Goal: Use online tool/utility: Utilize a website feature to perform a specific function

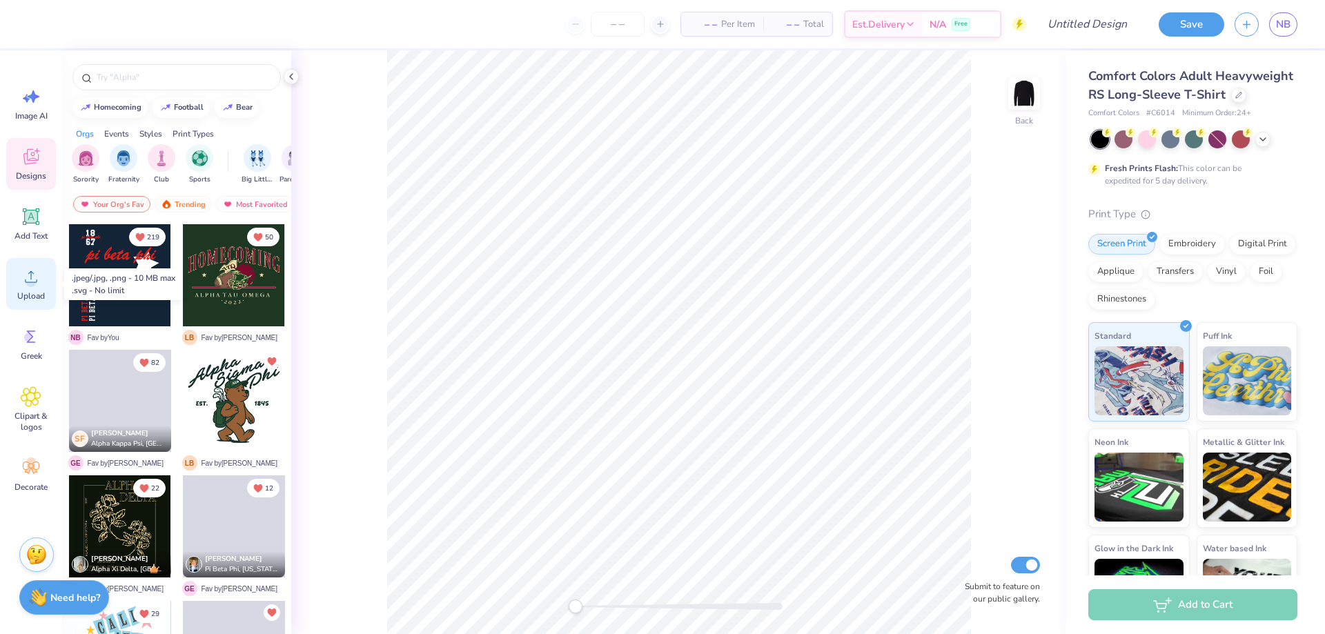
click at [36, 270] on icon at bounding box center [31, 276] width 21 height 21
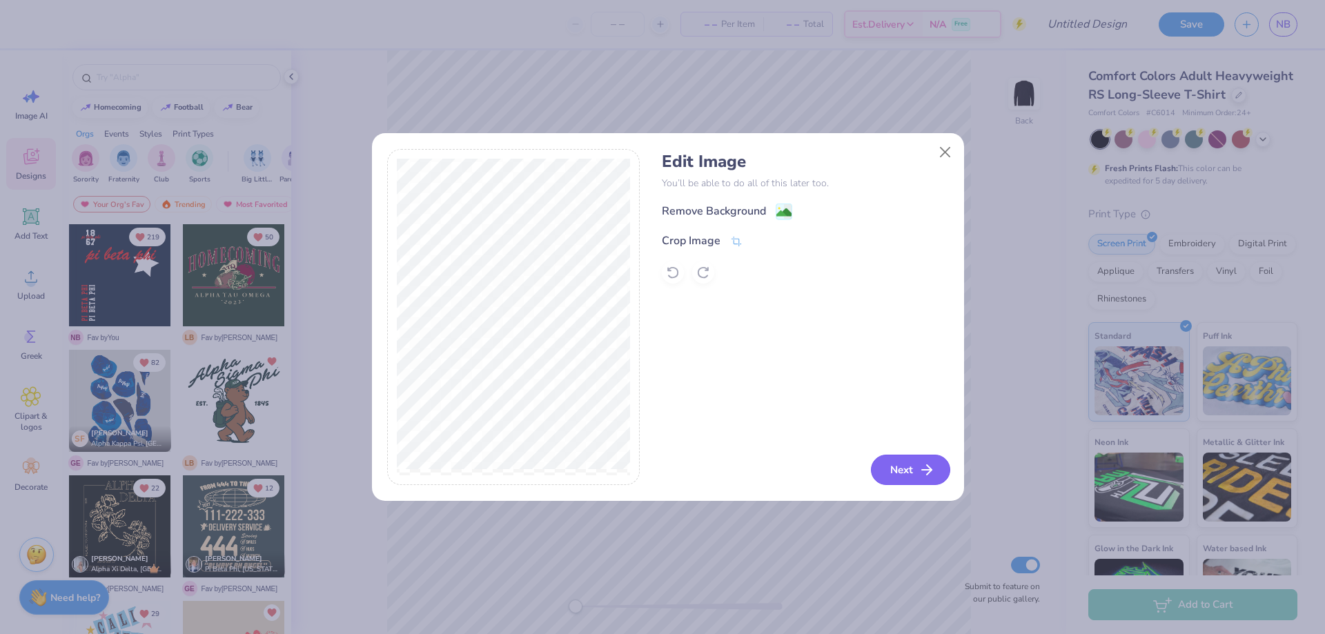
click at [905, 457] on button "Next" at bounding box center [910, 470] width 79 height 30
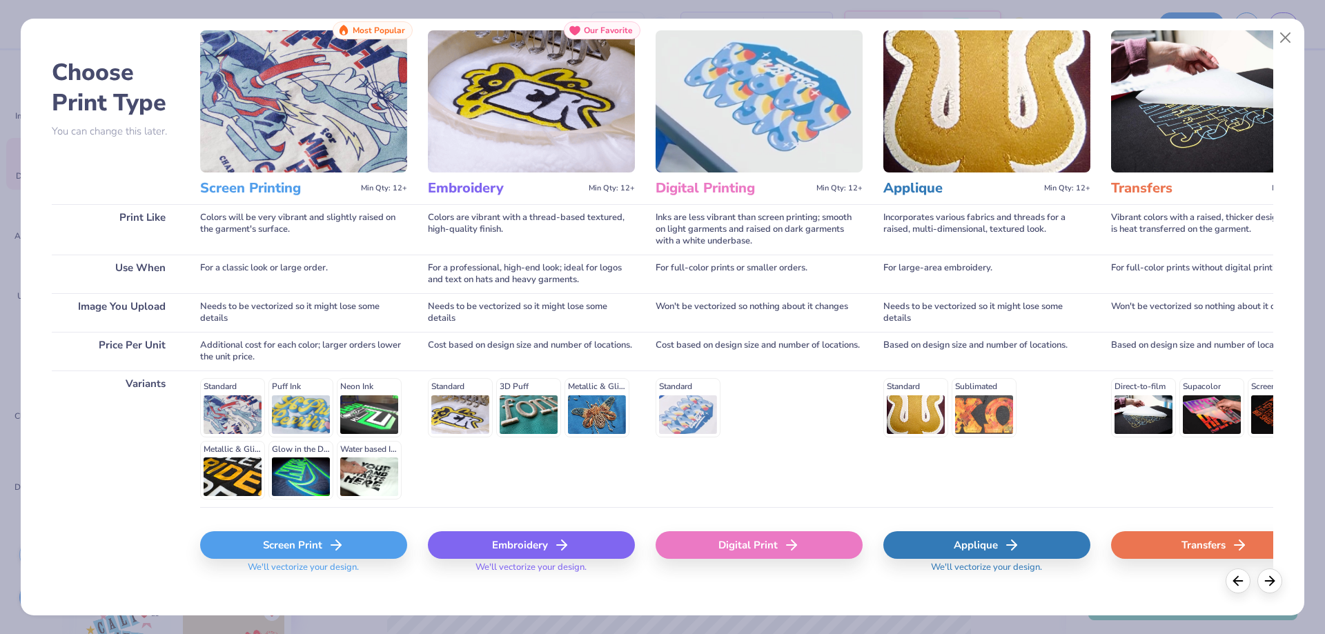
scroll to position [54, 0]
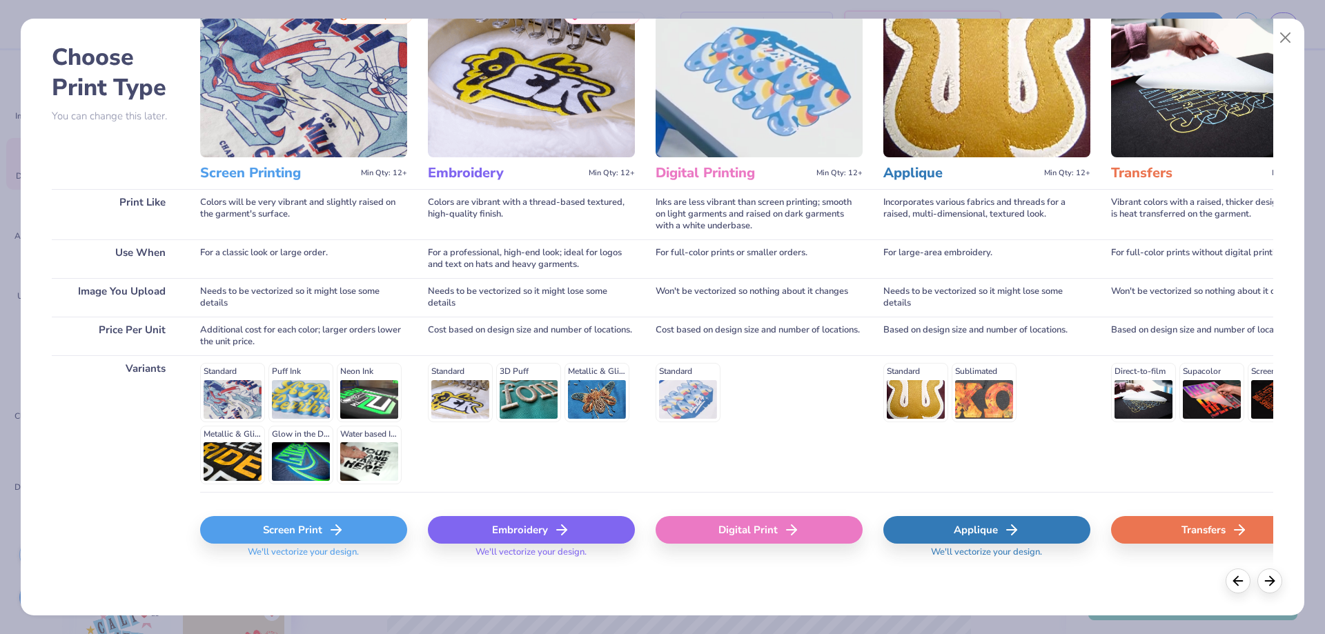
click at [325, 517] on div "Screen Print We'll vectorize your design." at bounding box center [303, 533] width 207 height 82
click at [325, 521] on div "Screen Print" at bounding box center [303, 530] width 207 height 28
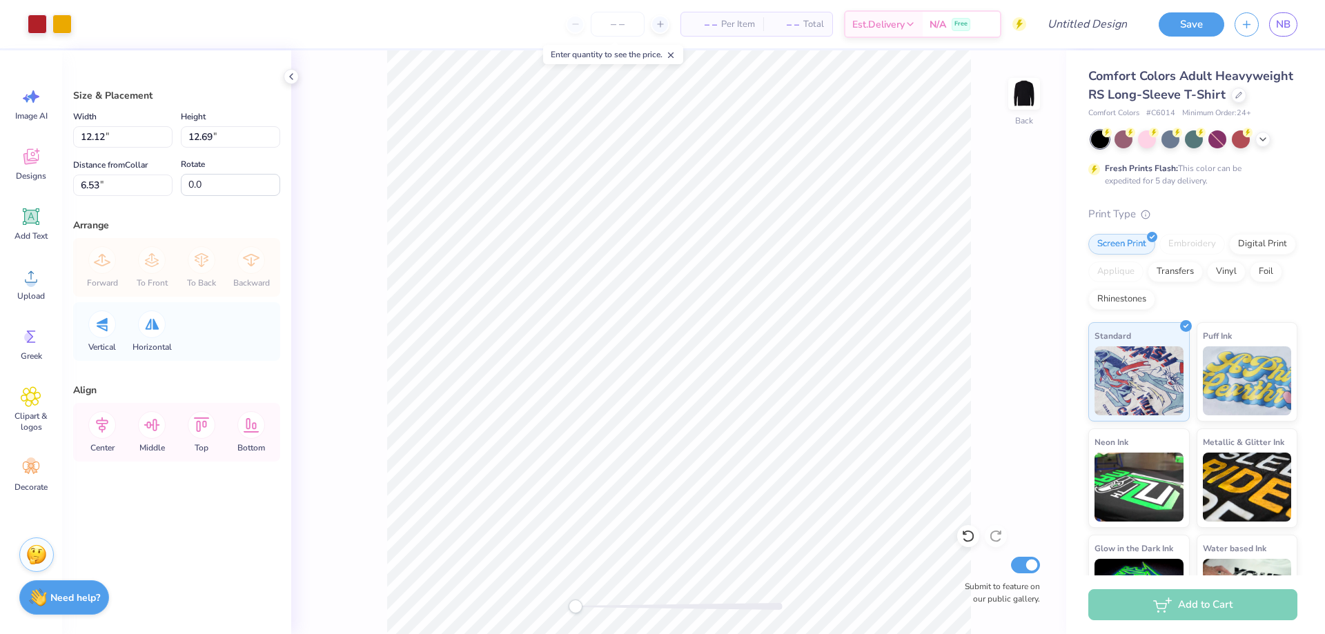
type input "4.86"
type input "5.08"
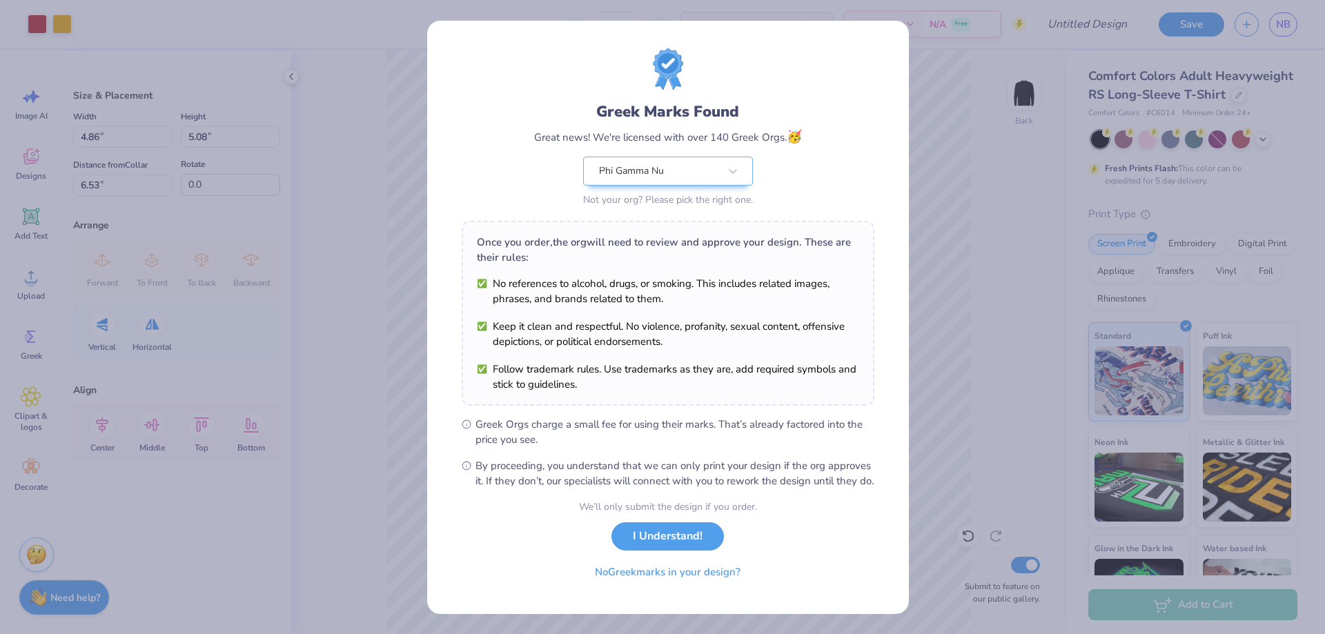
scroll to position [12, 0]
click at [674, 534] on button "I Understand!" at bounding box center [667, 533] width 112 height 28
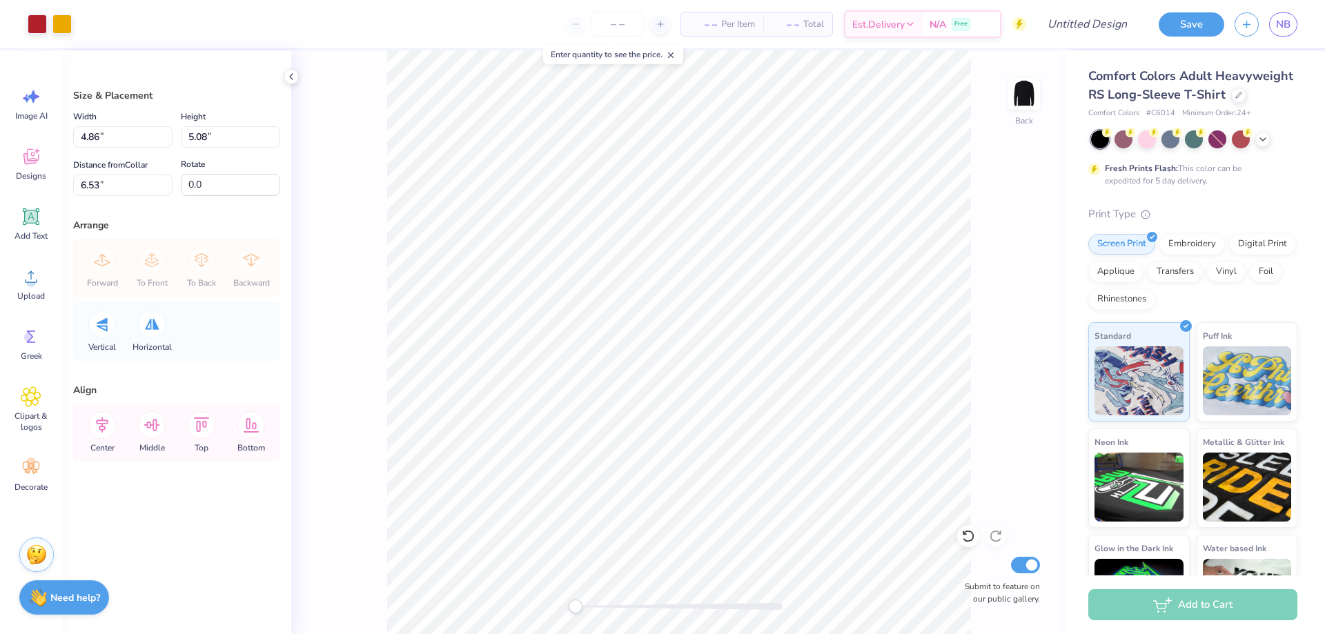
type input "2.44"
type input "2.55"
type input "3.00"
click at [1027, 97] on img at bounding box center [1023, 93] width 55 height 55
type input "9.86"
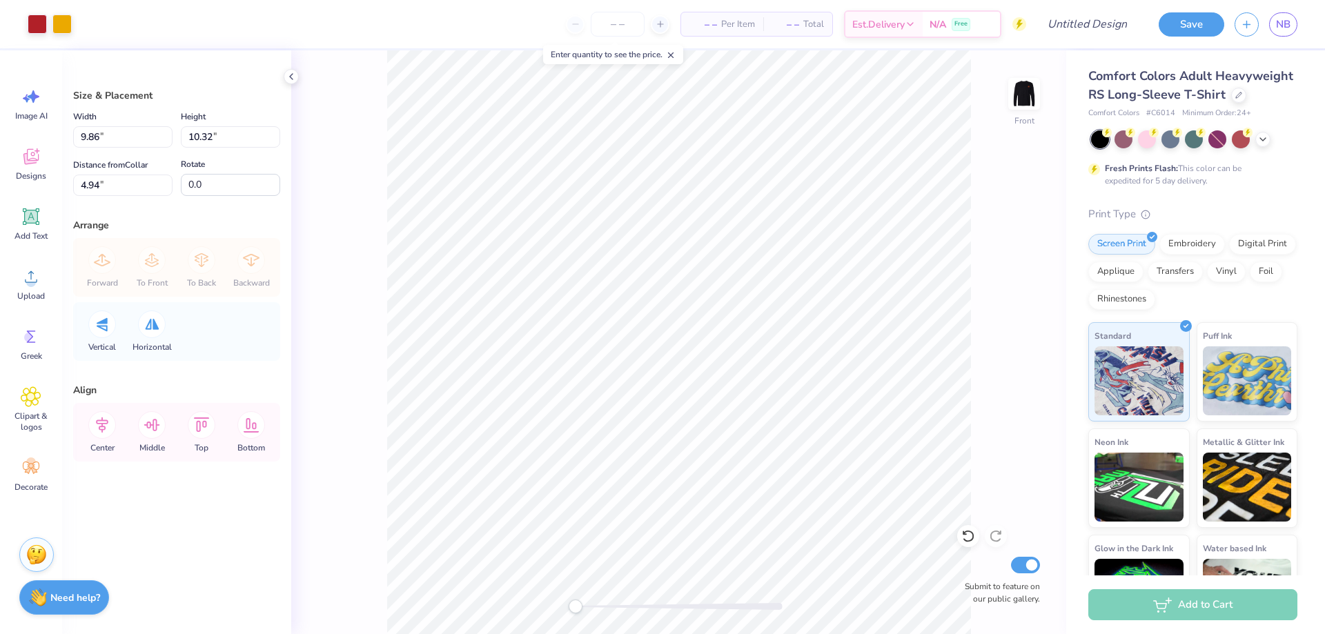
type input "10.32"
type input "12.10"
type input "12.66"
type input "3.68"
type input "0.94"
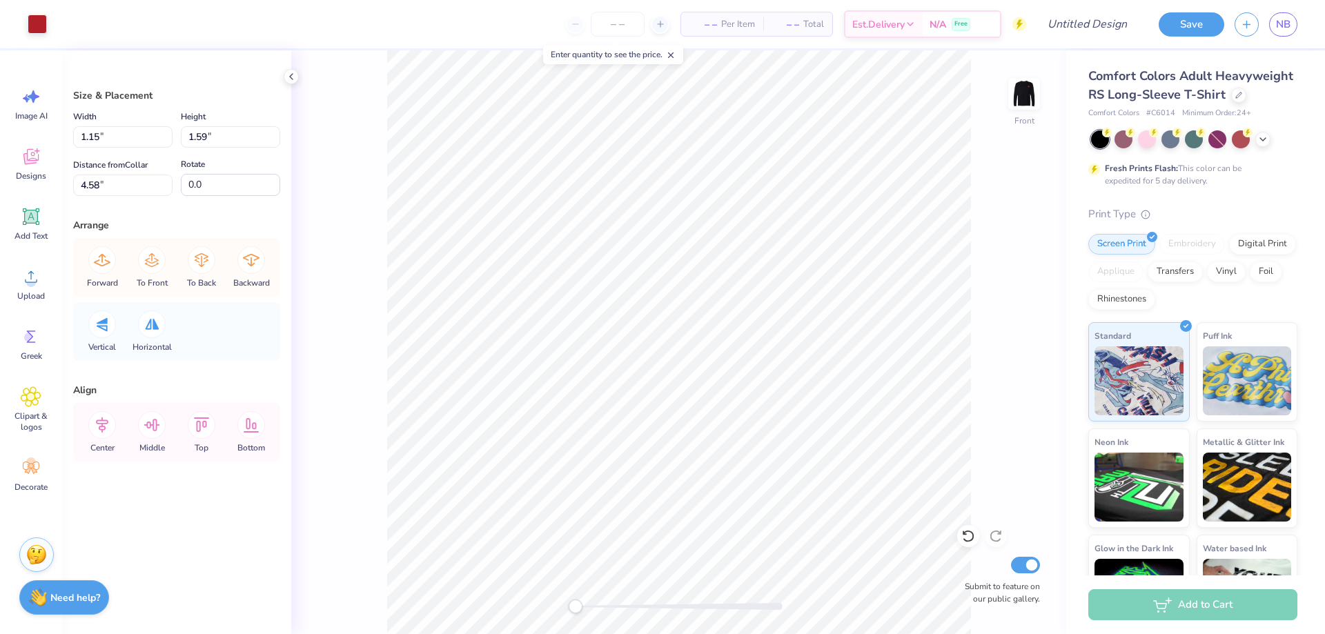
type input "1.30"
type input "4.87"
type input "0.99"
type input "1.36"
type input "4.71"
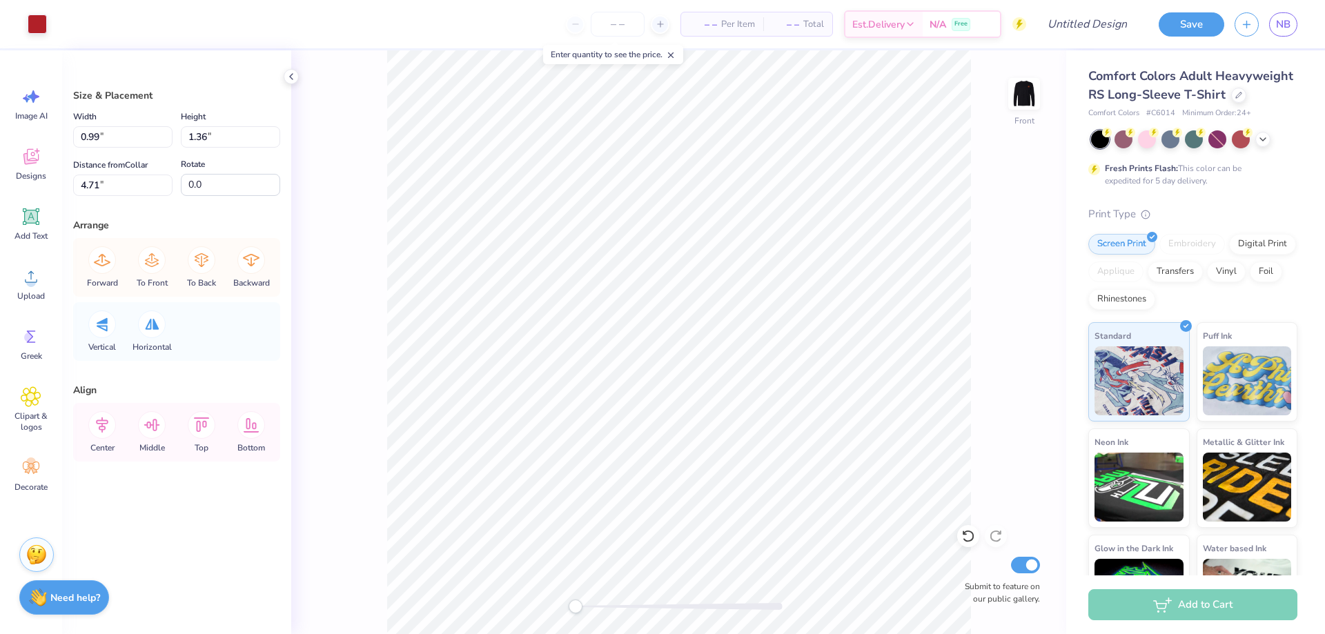
drag, startPoint x: 351, startPoint y: 142, endPoint x: 358, endPoint y: 145, distance: 8.1
click at [355, 143] on div "Front Submit to feature on our public gallery." at bounding box center [678, 342] width 775 height 584
type input "1.18"
type input "1.62"
type input "1.04"
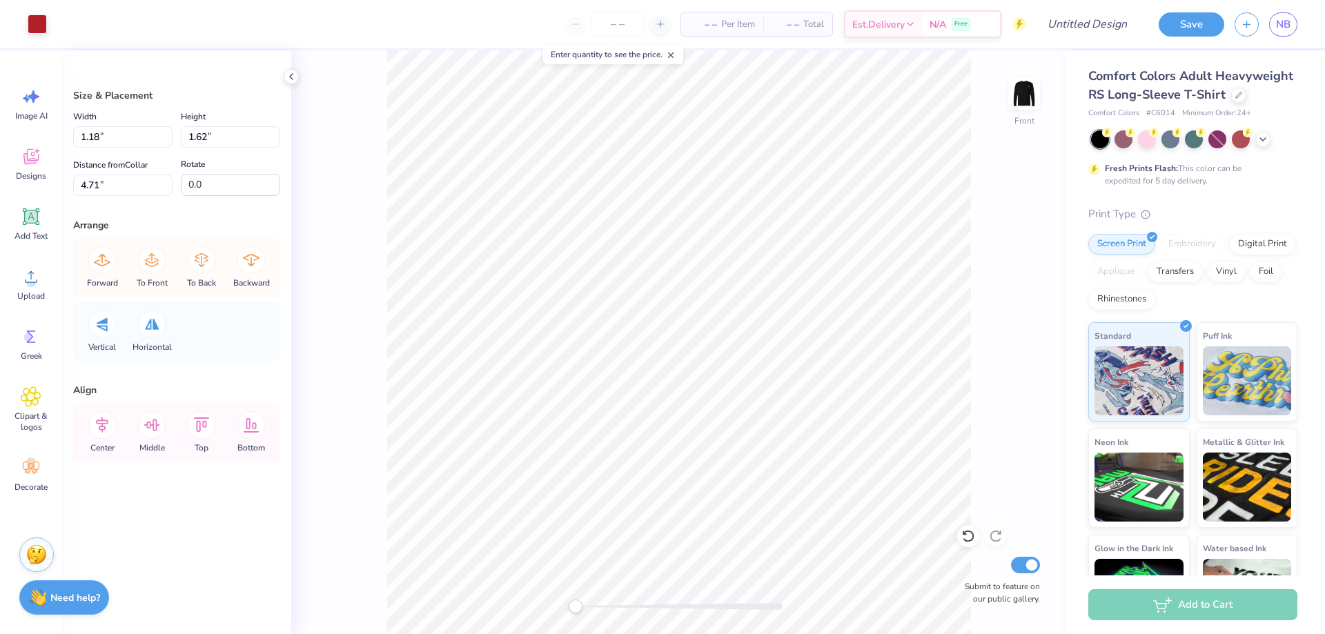
type input "1.43"
type input "1.10"
type input "1.51"
